Goal: Task Accomplishment & Management: Complete application form

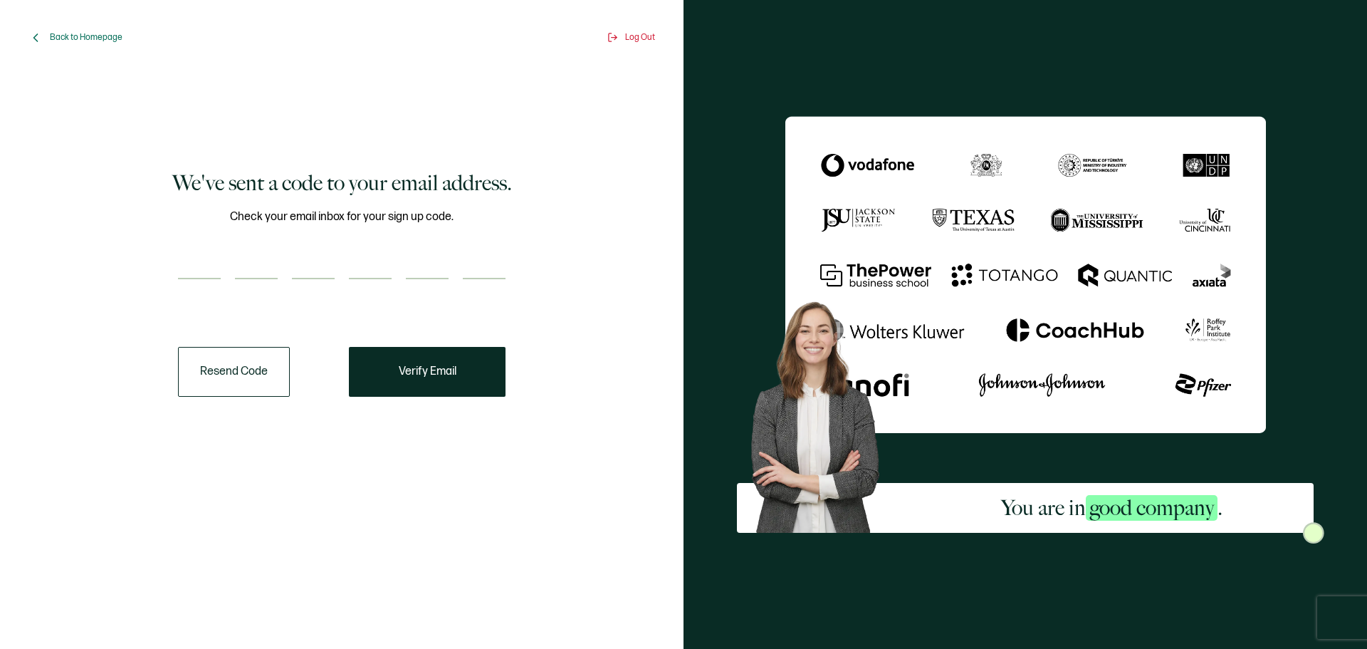
paste input "4"
type input "4"
type input "1"
type input "7"
type input "8"
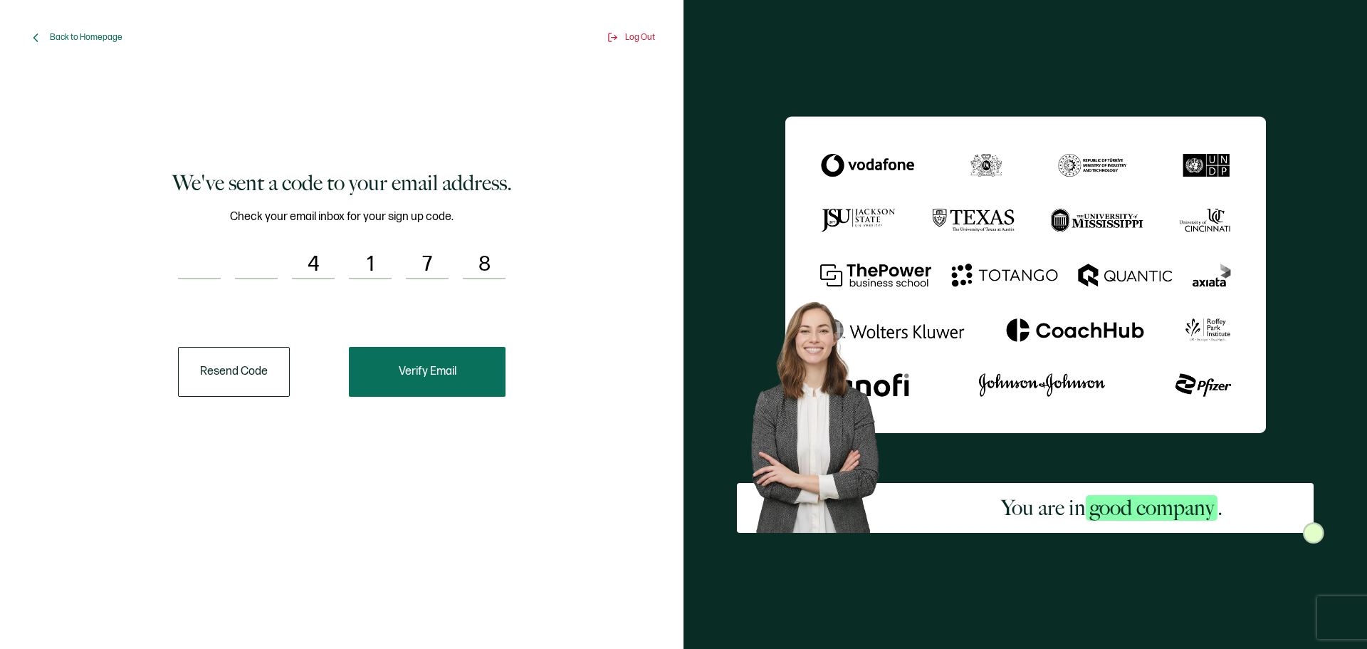
click at [444, 372] on span "Verify Email" at bounding box center [428, 371] width 58 height 11
click at [188, 258] on input "number" at bounding box center [199, 265] width 43 height 28
paste input "4"
type input "4"
type input "1"
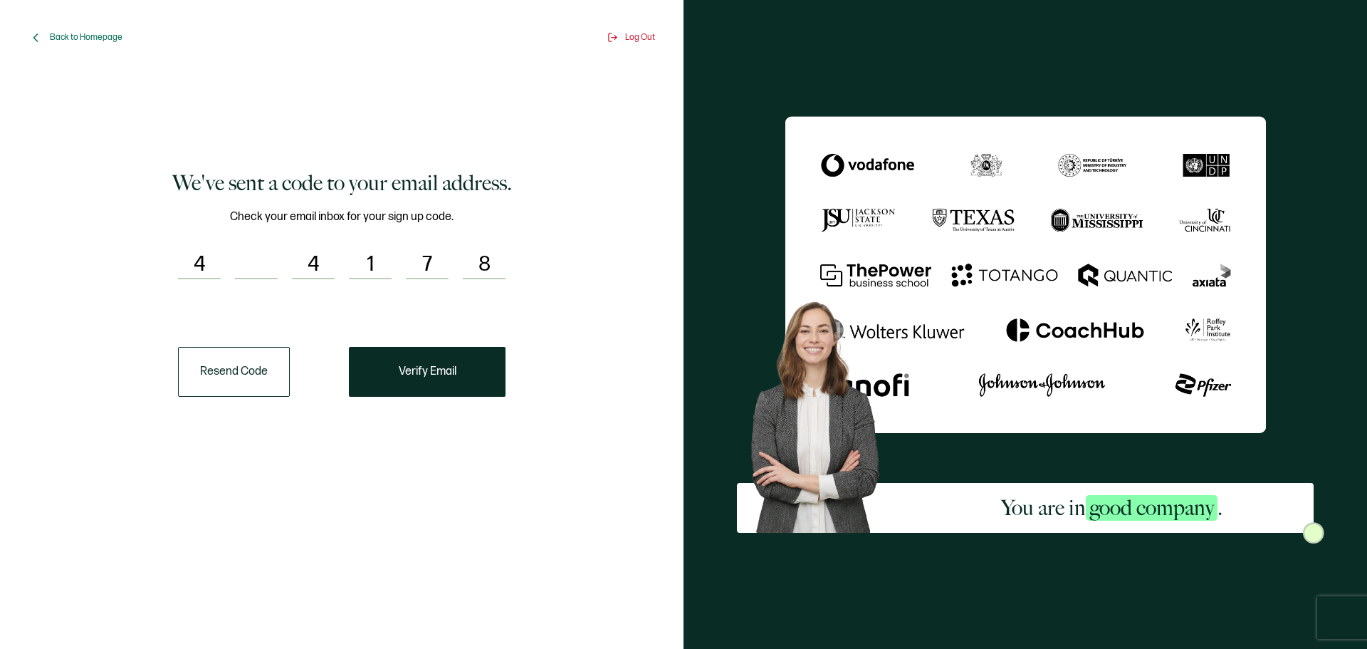
type input "7"
type input "0"
click at [381, 364] on button "Verify Email" at bounding box center [427, 372] width 157 height 50
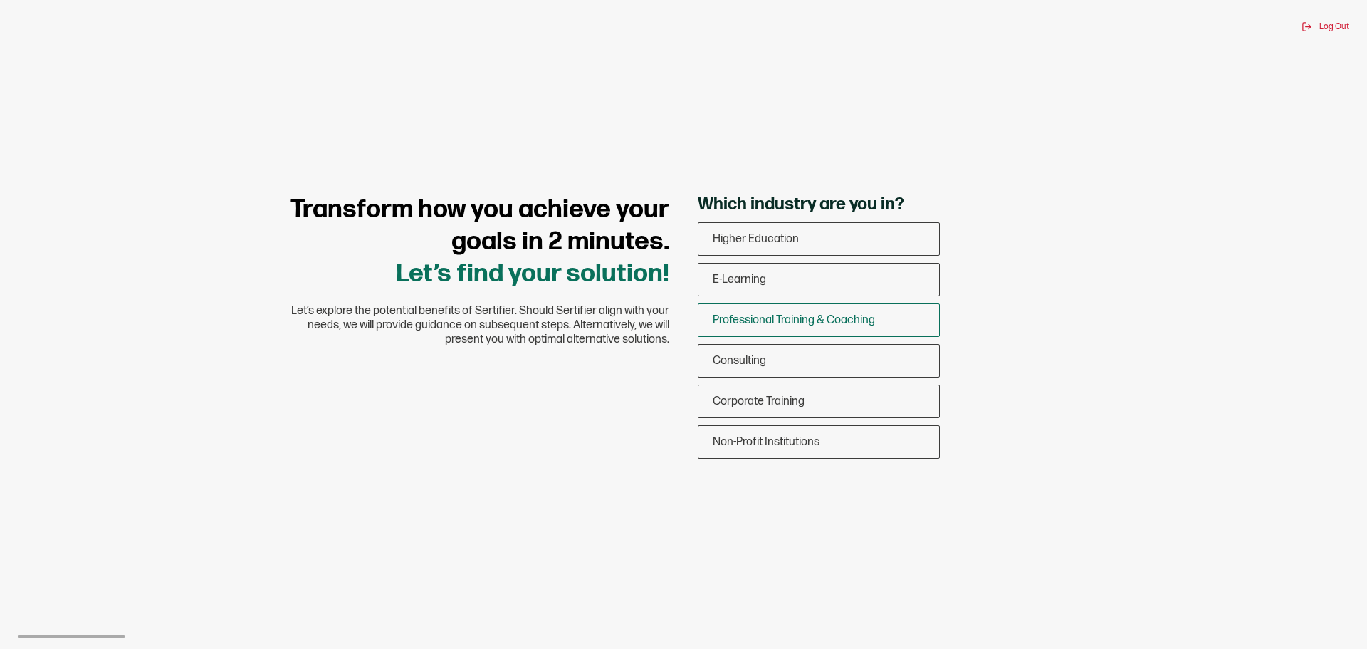
click at [783, 326] on span "Professional Training & Coaching" at bounding box center [794, 320] width 162 height 14
click at [0, 0] on input "Professional Training & Coaching" at bounding box center [0, 0] width 0 height 0
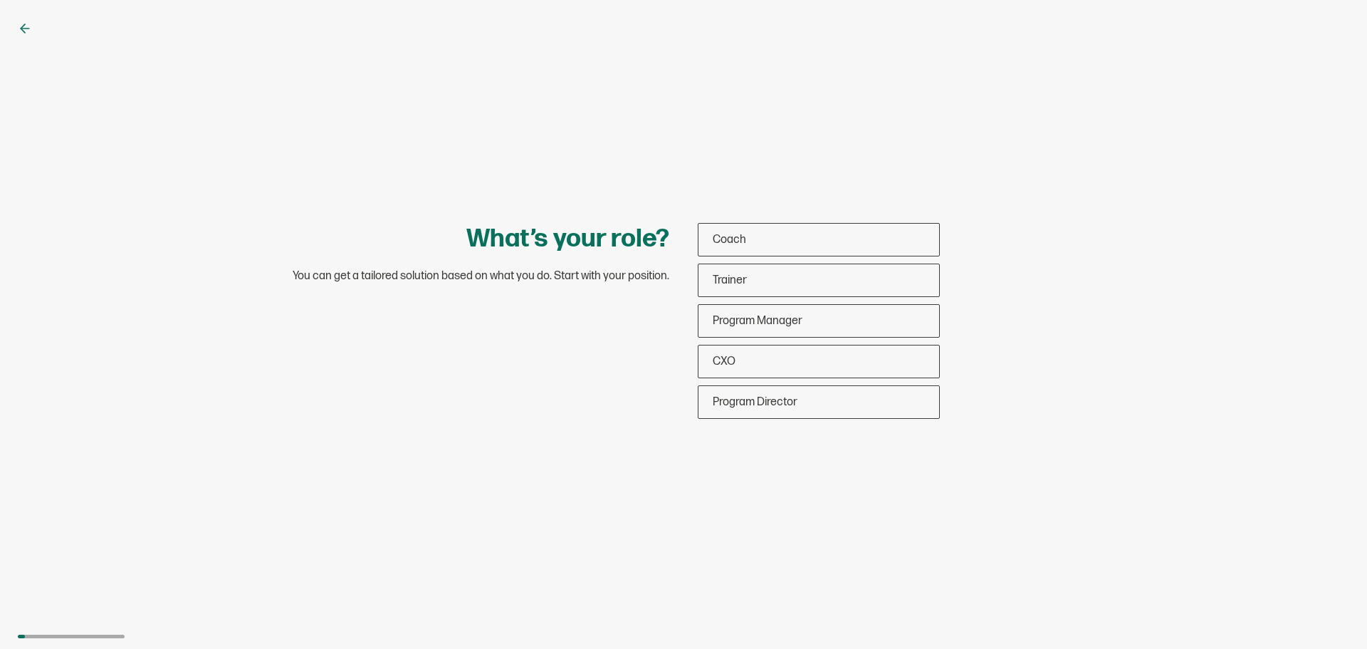
click at [783, 326] on span "Program Manager" at bounding box center [758, 321] width 90 height 14
click at [0, 0] on input "Program Manager" at bounding box center [0, 0] width 0 height 0
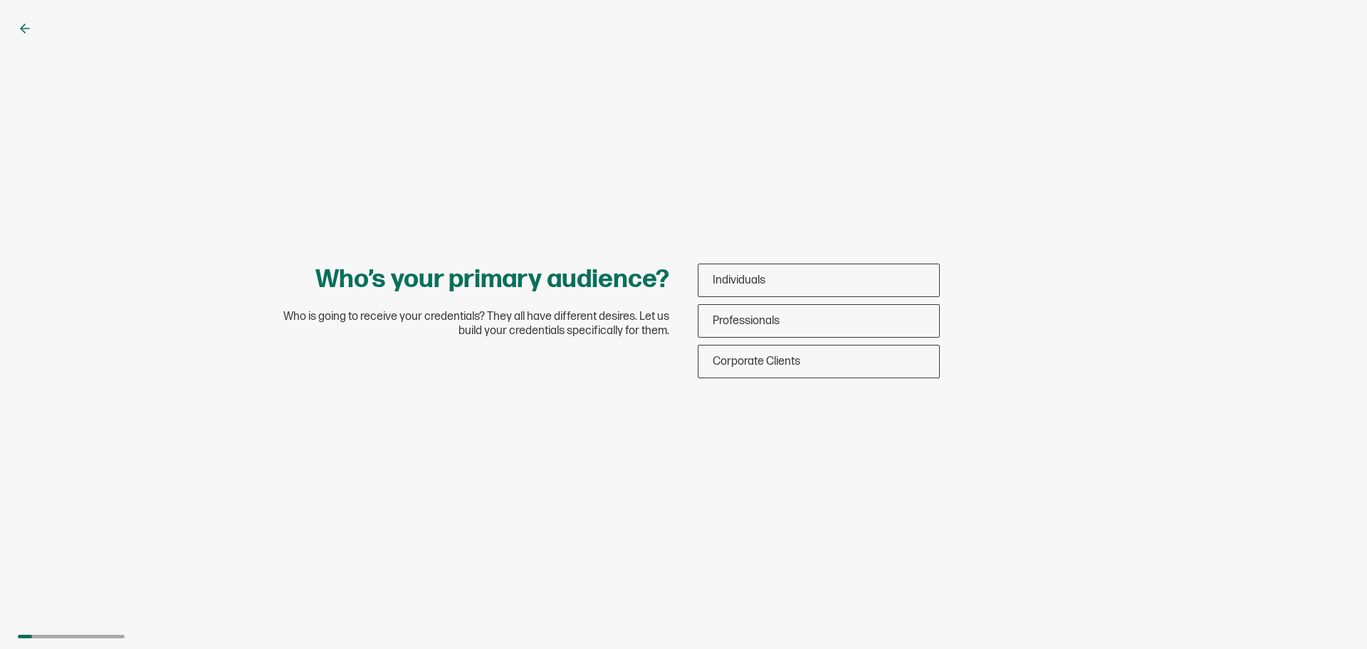
click at [783, 326] on div "Professionals" at bounding box center [818, 320] width 241 height 33
click at [0, 0] on input "Professionals" at bounding box center [0, 0] width 0 height 0
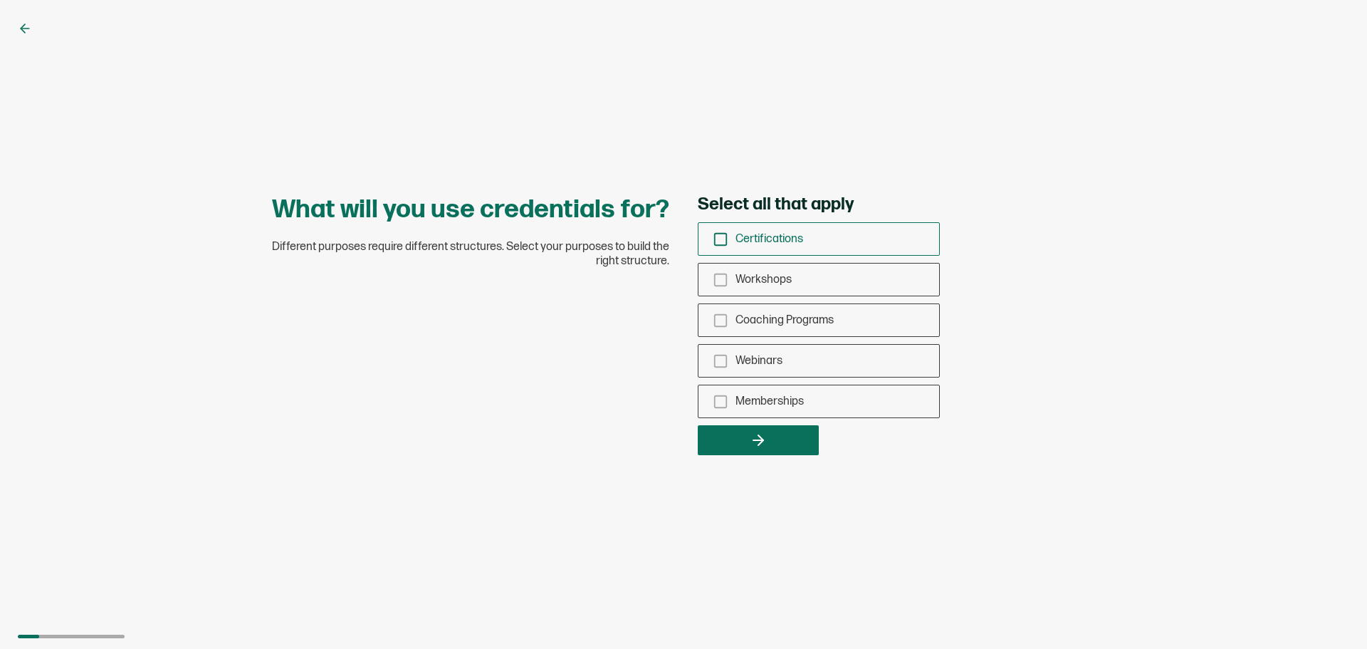
click at [716, 239] on icon "checkbox-group" at bounding box center [721, 239] width 16 height 16
click at [0, 0] on input "Certifications" at bounding box center [0, 0] width 0 height 0
click at [711, 276] on div "Workshops" at bounding box center [818, 279] width 241 height 33
click at [0, 0] on input "Workshops" at bounding box center [0, 0] width 0 height 0
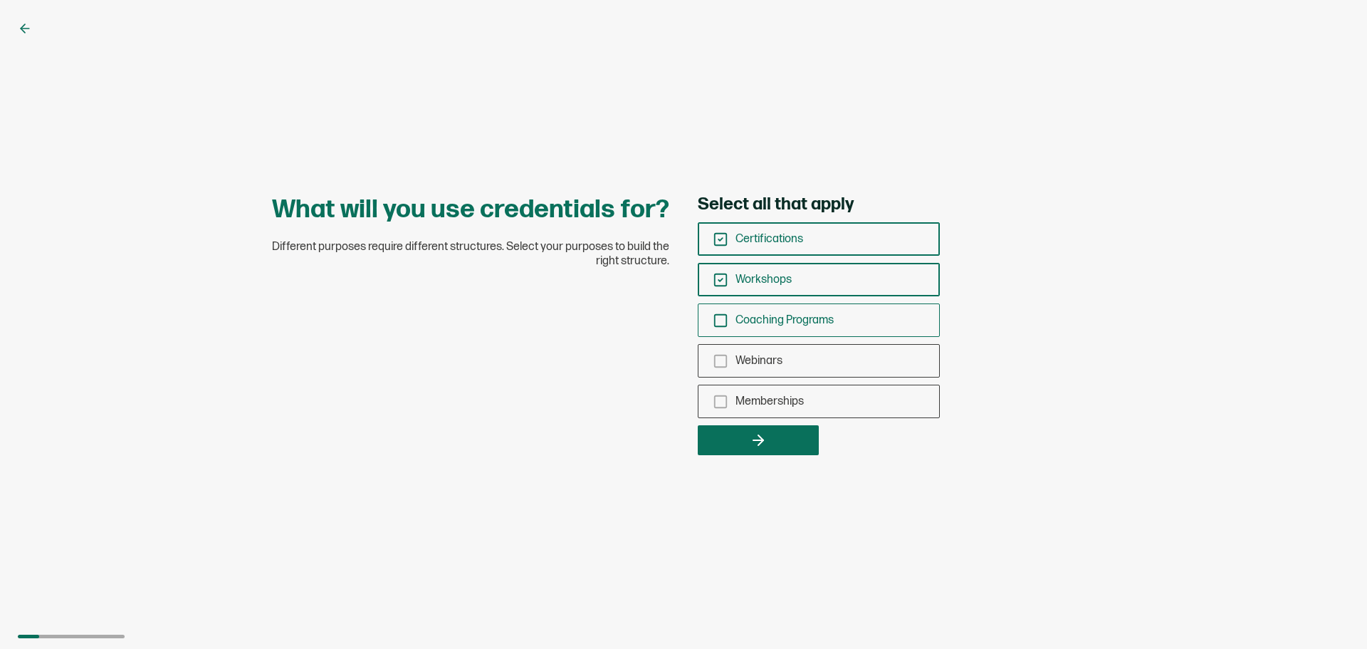
click at [718, 311] on div "Coaching Programs" at bounding box center [818, 319] width 241 height 33
click at [0, 0] on input "Coaching Programs" at bounding box center [0, 0] width 0 height 0
click at [715, 363] on rect "checkbox-group" at bounding box center [721, 361] width 12 height 12
click at [0, 0] on input "Webinars" at bounding box center [0, 0] width 0 height 0
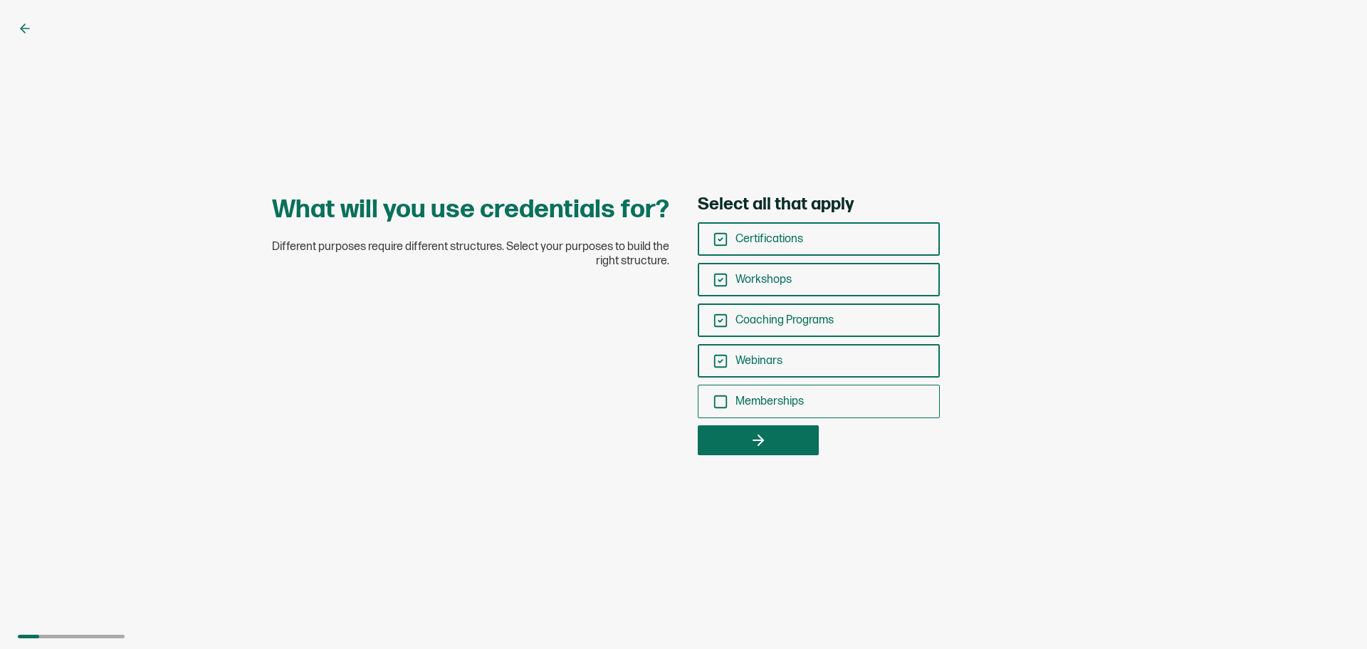
click at [721, 408] on icon "checkbox-group" at bounding box center [721, 402] width 16 height 16
click at [0, 0] on input "Memberships" at bounding box center [0, 0] width 0 height 0
click at [738, 436] on button "button" at bounding box center [758, 440] width 121 height 30
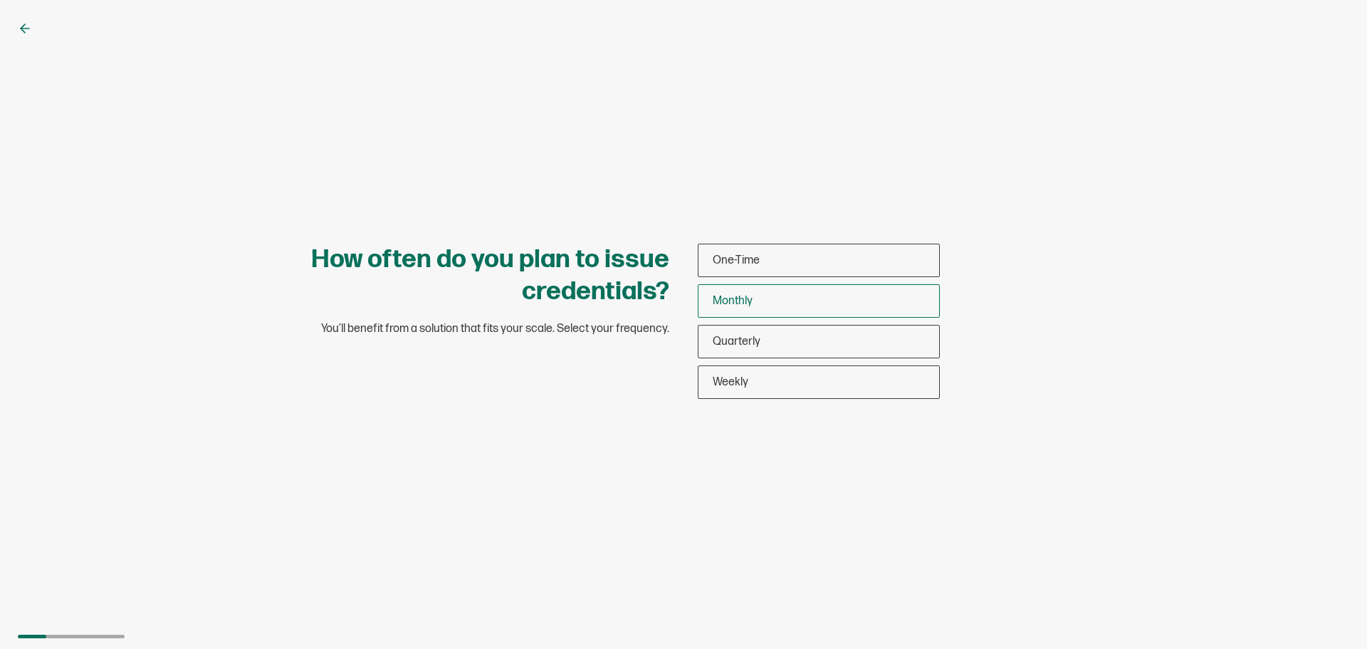
click at [726, 300] on span "Monthly" at bounding box center [733, 301] width 40 height 14
click at [0, 0] on input "Monthly" at bounding box center [0, 0] width 0 height 0
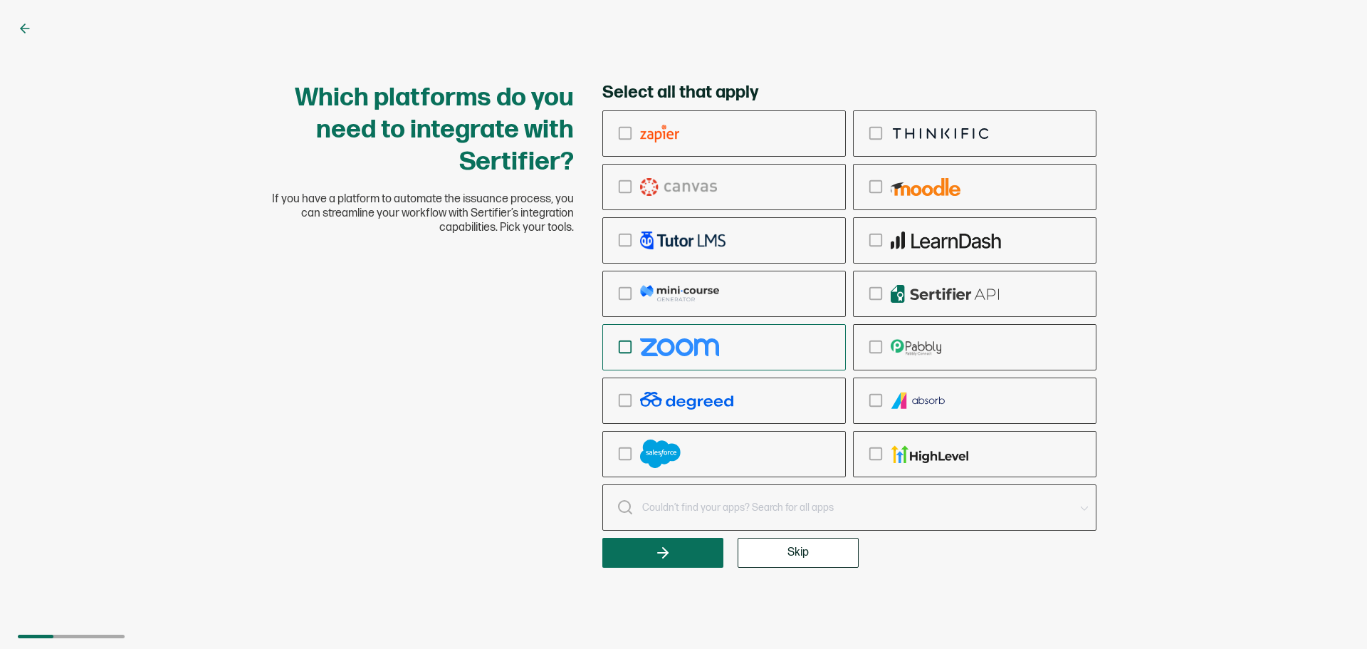
click at [698, 342] on img "checkbox-group" at bounding box center [679, 347] width 79 height 18
click at [0, 0] on input "checkbox-group" at bounding box center [0, 0] width 0 height 0
click at [802, 553] on span "Skip" at bounding box center [797, 552] width 21 height 11
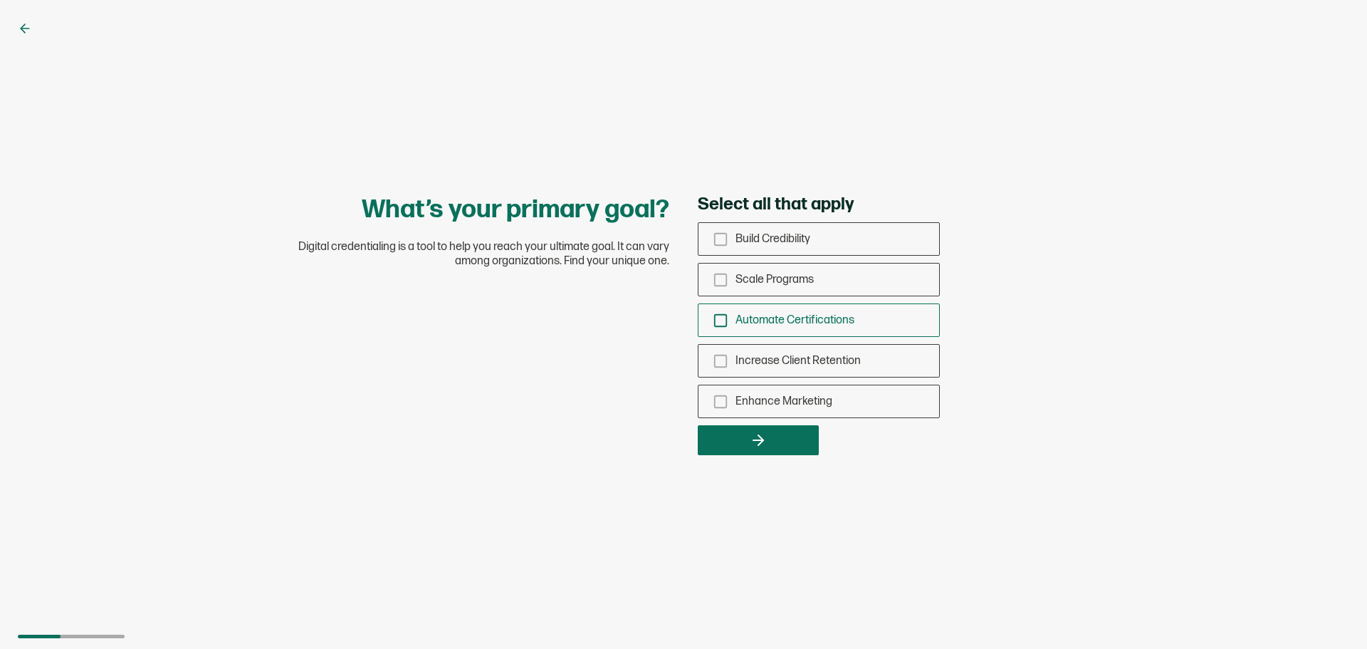
click at [721, 317] on icon "checkbox-group" at bounding box center [721, 321] width 16 height 16
click at [0, 0] on input "Automate Certifications" at bounding box center [0, 0] width 0 height 0
click at [713, 238] on icon "checkbox-group" at bounding box center [721, 239] width 16 height 16
click at [0, 0] on input "Build Credibility" at bounding box center [0, 0] width 0 height 0
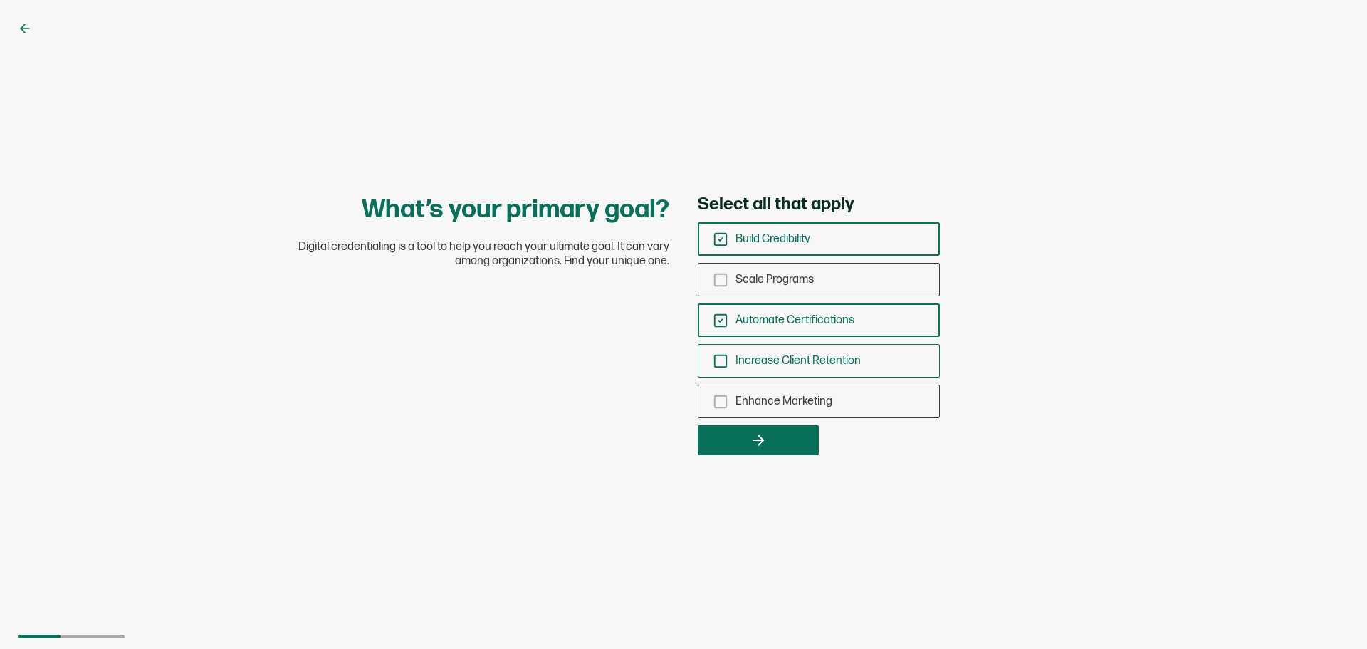
click at [716, 369] on div "Increase Client Retention" at bounding box center [818, 360] width 241 height 33
click at [0, 0] on input "Increase Client Retention" at bounding box center [0, 0] width 0 height 0
click at [718, 405] on icon "checkbox-group" at bounding box center [721, 402] width 16 height 16
click at [0, 0] on input "Enhance Marketing" at bounding box center [0, 0] width 0 height 0
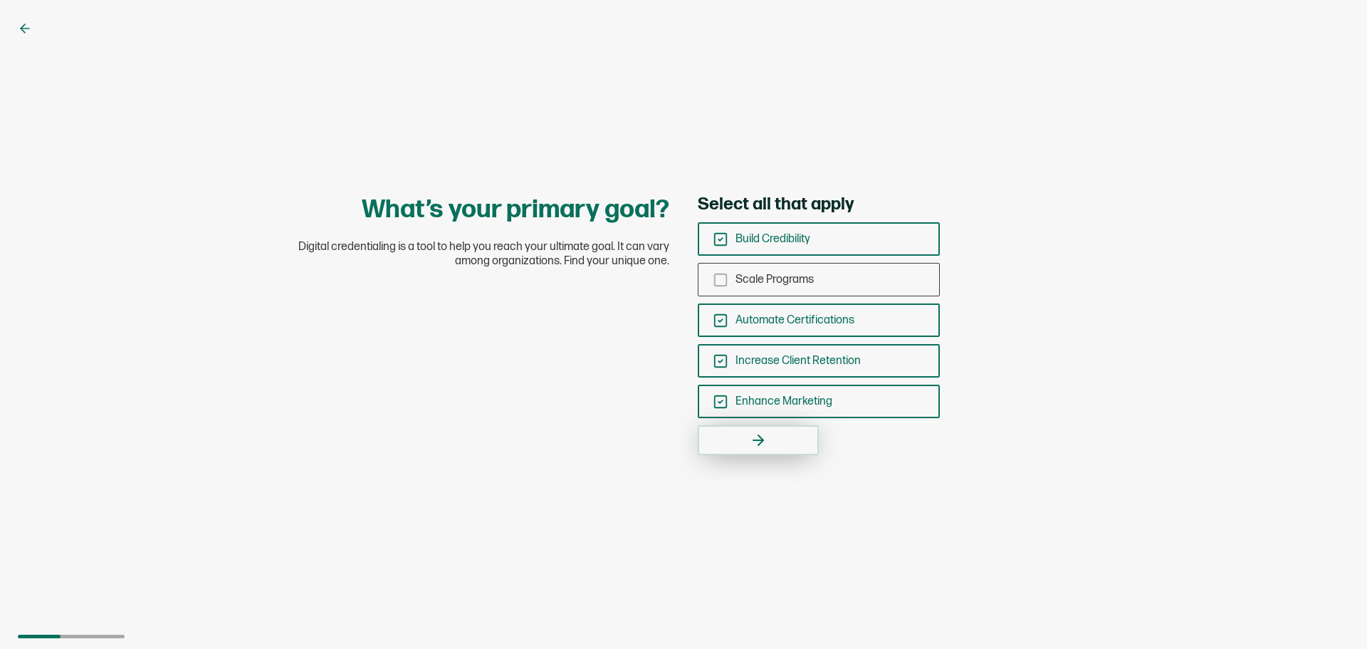
click at [734, 439] on button "button" at bounding box center [758, 440] width 121 height 30
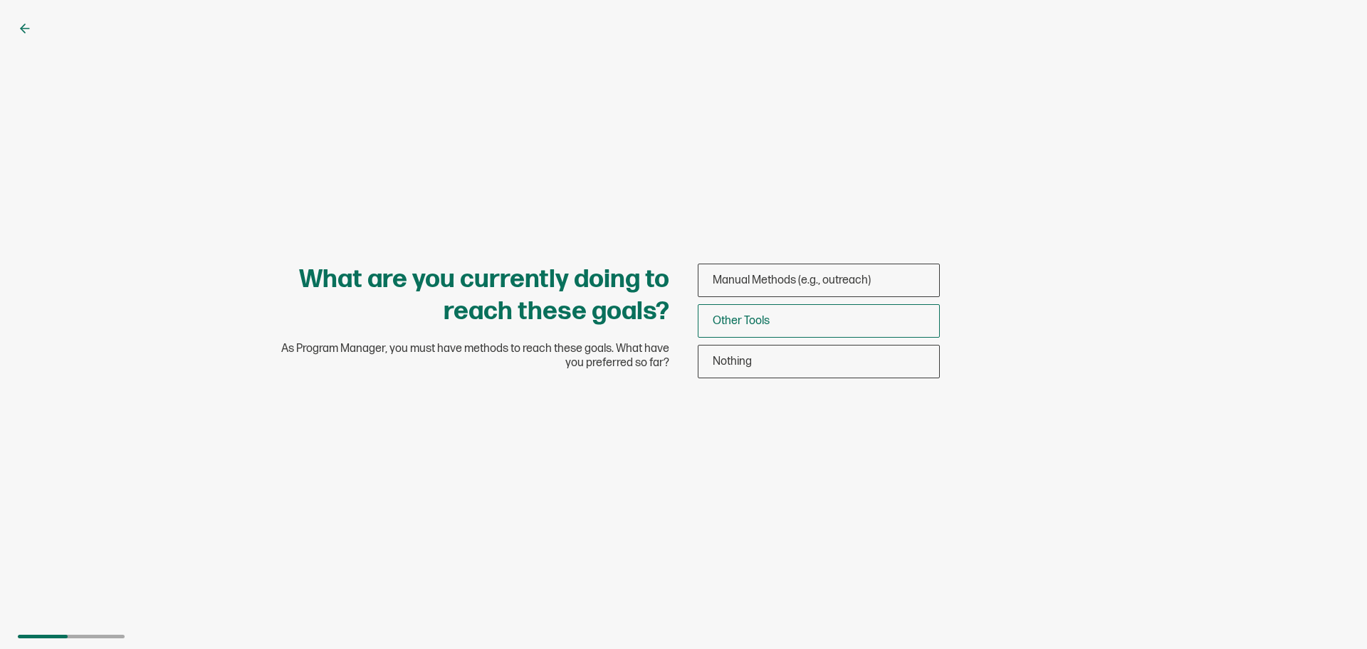
click at [761, 320] on span "Other Tools" at bounding box center [741, 321] width 57 height 14
click at [0, 0] on input "Other Tools" at bounding box center [0, 0] width 0 height 0
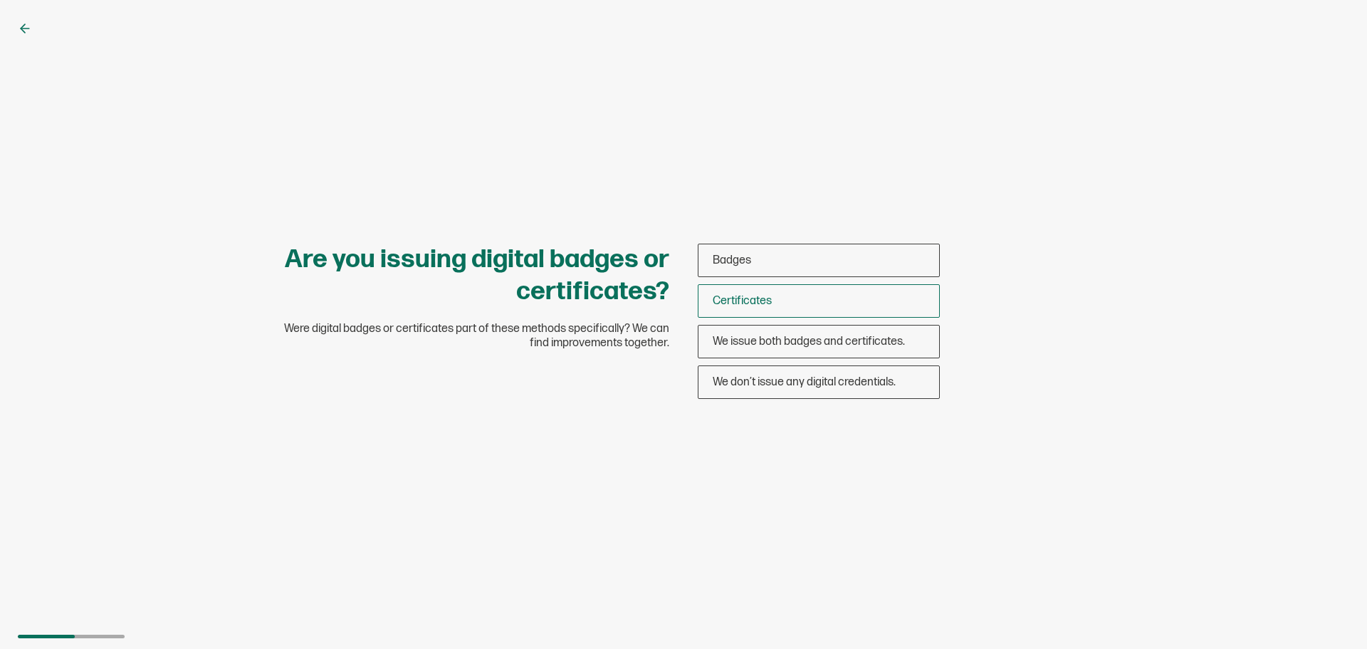
click at [756, 297] on span "Certificates" at bounding box center [742, 301] width 59 height 14
click at [0, 0] on input "Certificates" at bounding box center [0, 0] width 0 height 0
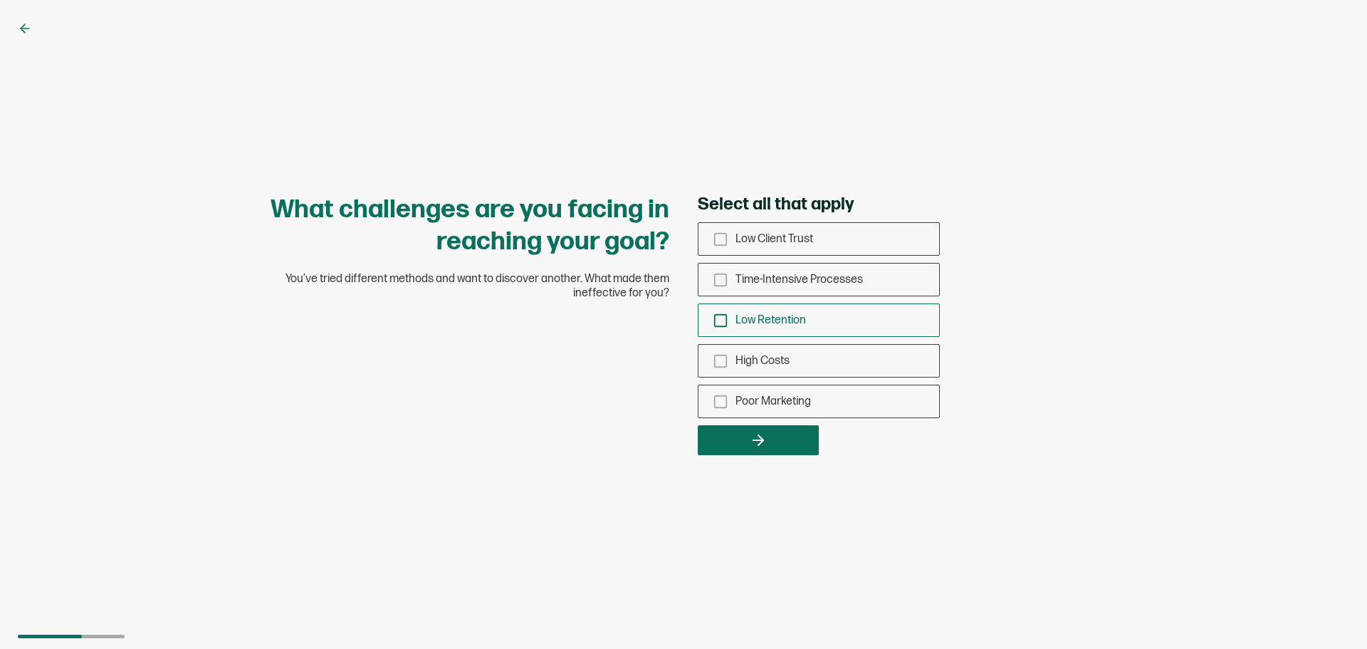
click at [777, 318] on span "Low Retention" at bounding box center [770, 320] width 70 height 14
click at [0, 0] on input "Low Retention" at bounding box center [0, 0] width 0 height 0
drag, startPoint x: 803, startPoint y: 277, endPoint x: 794, endPoint y: 296, distance: 21.3
click at [802, 277] on span "Time-Intensive Processes" at bounding box center [798, 280] width 127 height 14
click at [0, 0] on input "Time-Intensive Processes" at bounding box center [0, 0] width 0 height 0
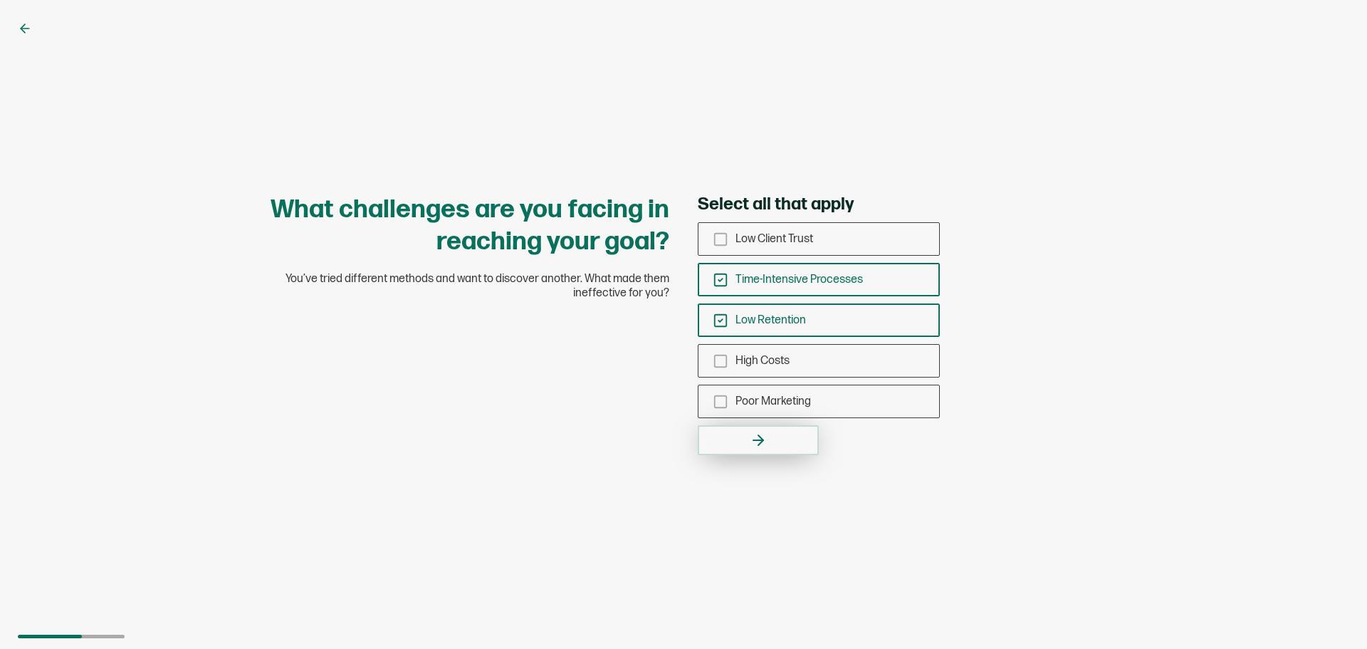
click at [767, 438] on button "button" at bounding box center [758, 440] width 121 height 30
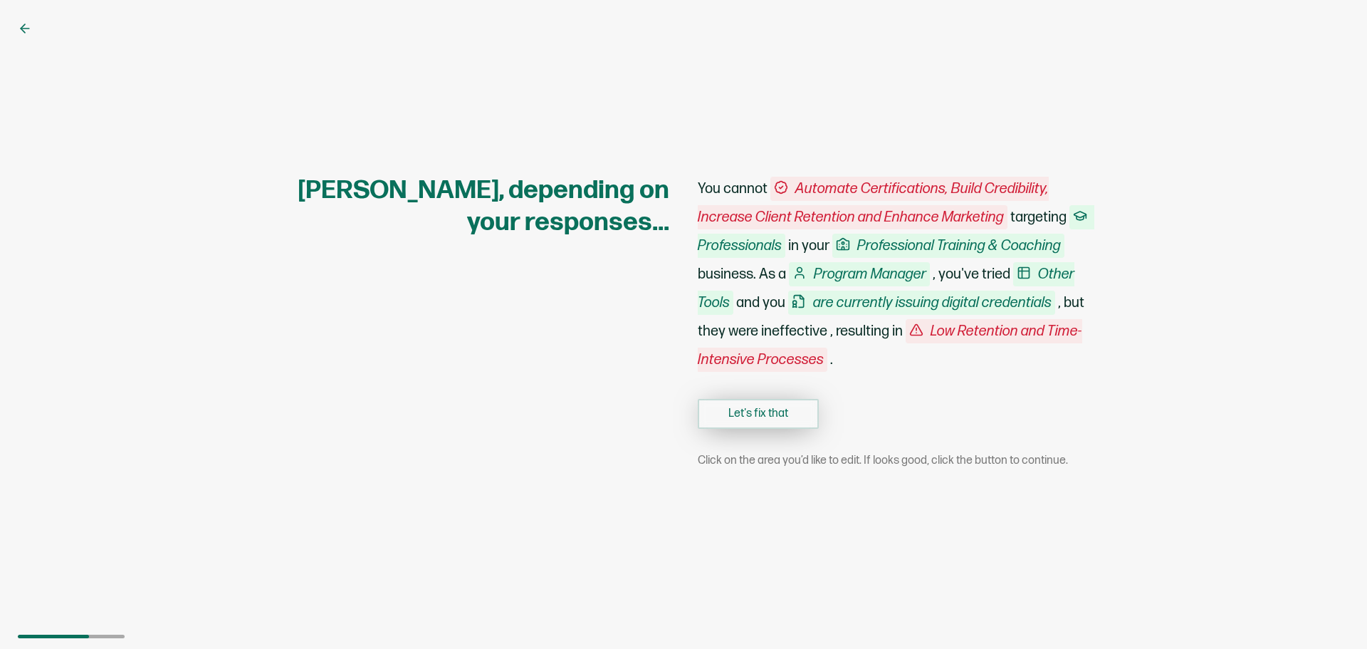
click at [763, 419] on button "Let's fix that" at bounding box center [758, 414] width 121 height 30
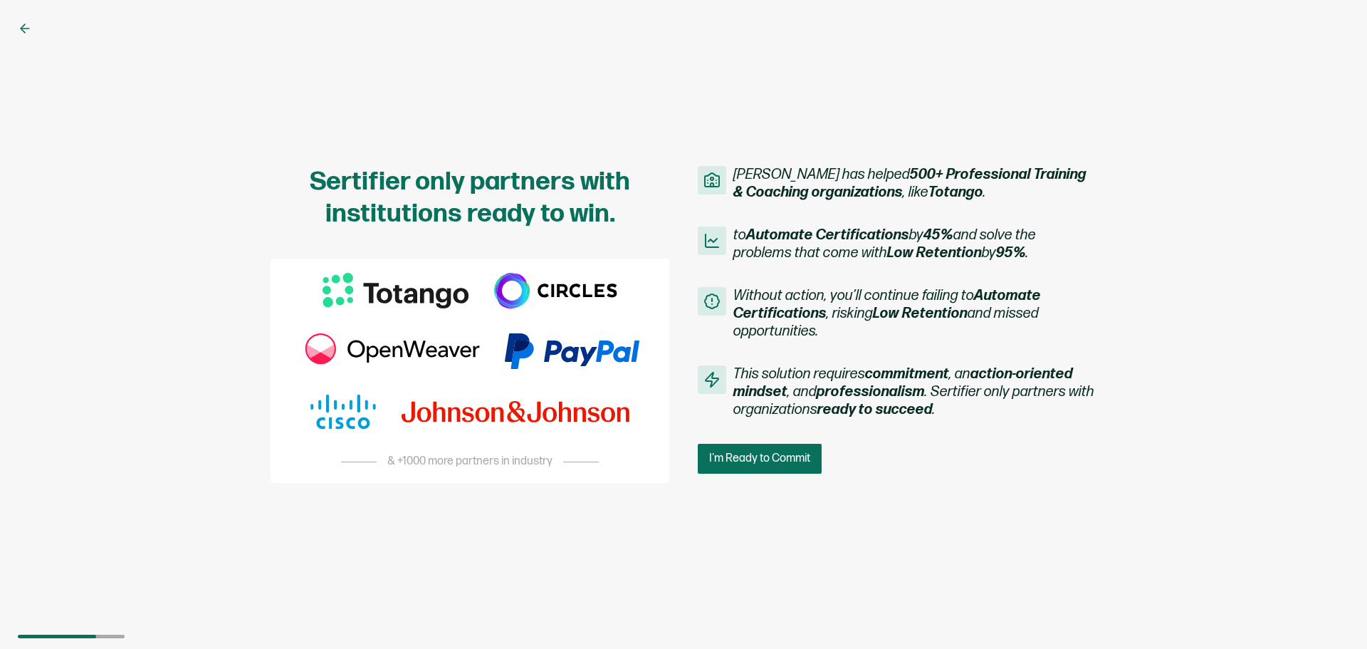
drag, startPoint x: 764, startPoint y: 455, endPoint x: 747, endPoint y: 431, distance: 29.1
click at [740, 426] on div "Sertifier has helped 500+ Professional Training & Coaching organizations , like…" at bounding box center [897, 320] width 399 height 308
click at [748, 459] on span "I'm Ready to Commit" at bounding box center [761, 458] width 101 height 11
